Goal: Navigation & Orientation: Go to known website

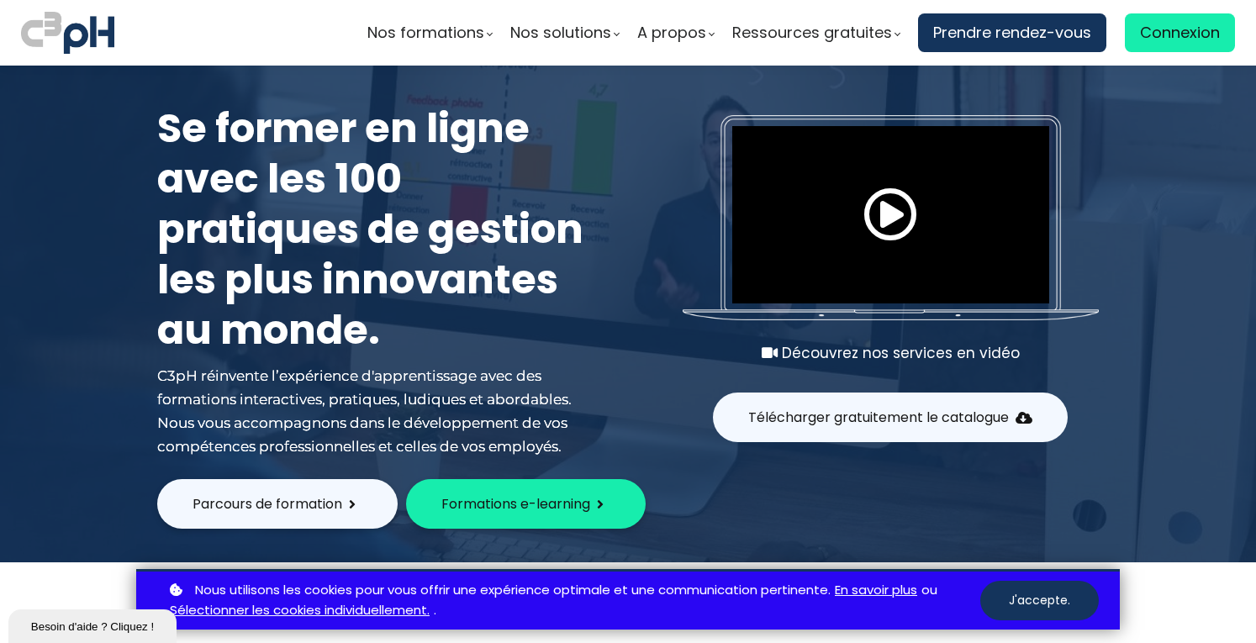
scroll to position [563, 0]
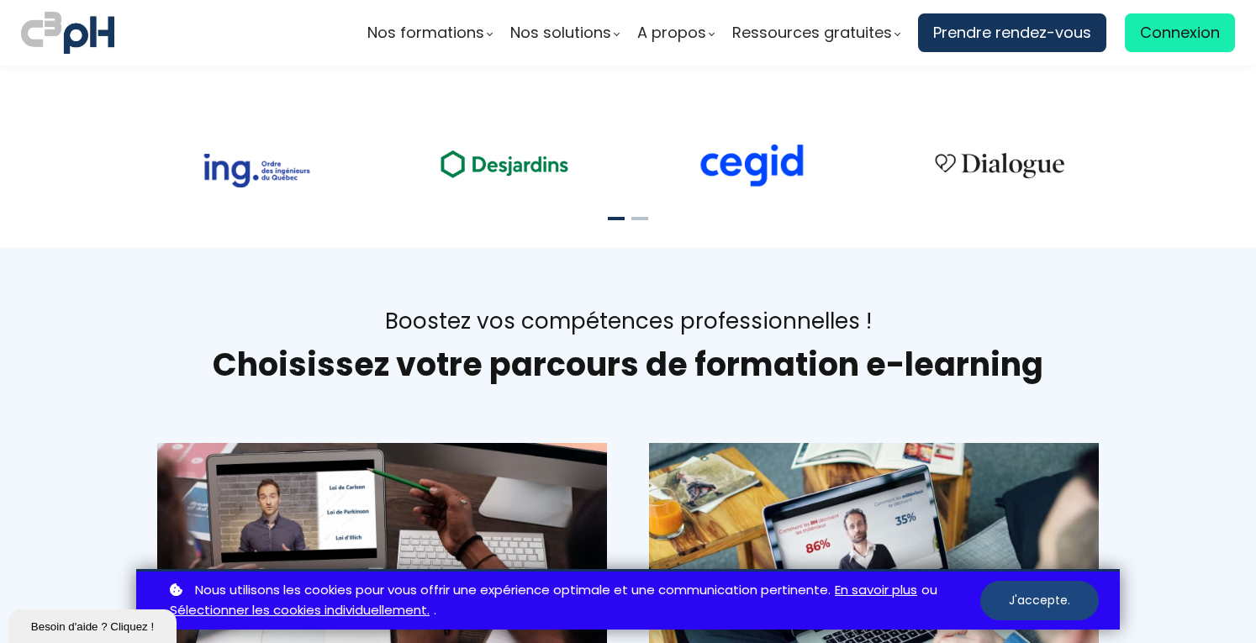
click at [1036, 603] on button "J'accepte." at bounding box center [1039, 601] width 119 height 40
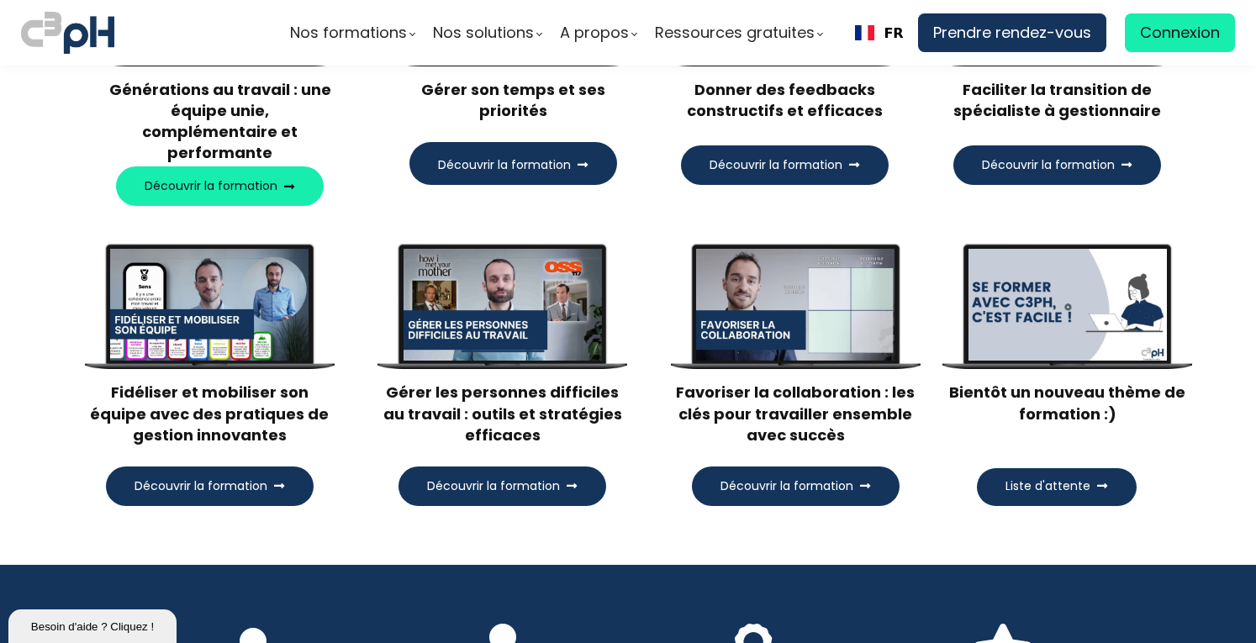
scroll to position [1879, 0]
